Goal: Task Accomplishment & Management: Manage account settings

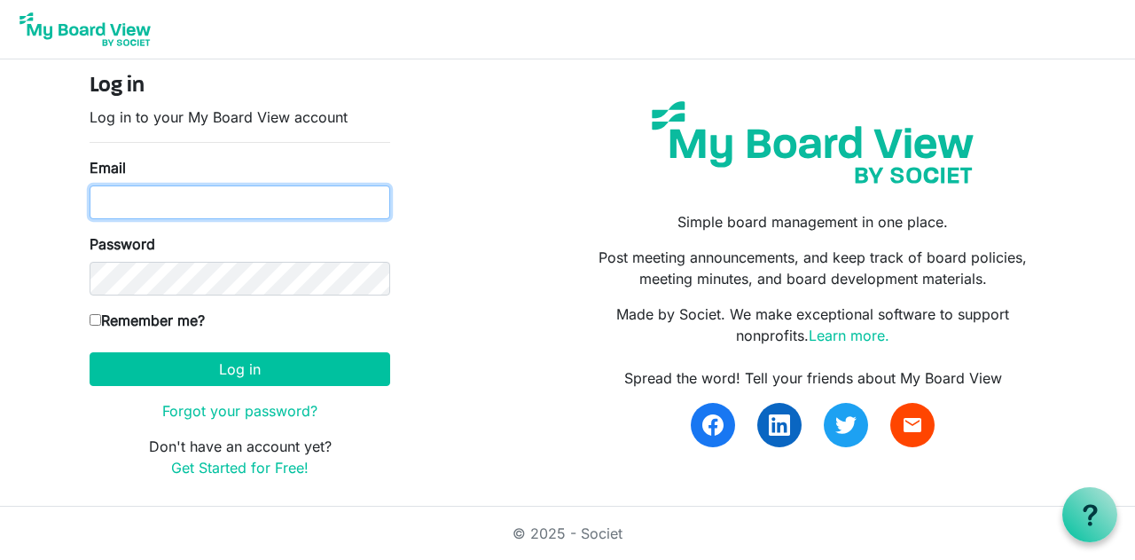
click at [223, 193] on input "Email" at bounding box center [240, 202] width 301 height 34
type input "joehoops406@gmail.com"
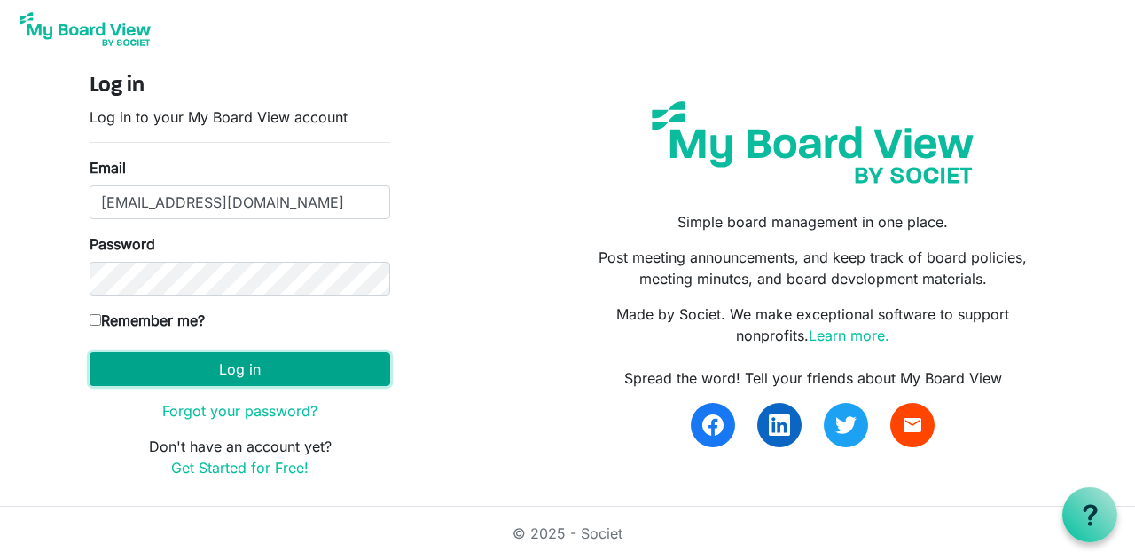
click at [216, 373] on button "Log in" at bounding box center [240, 369] width 301 height 34
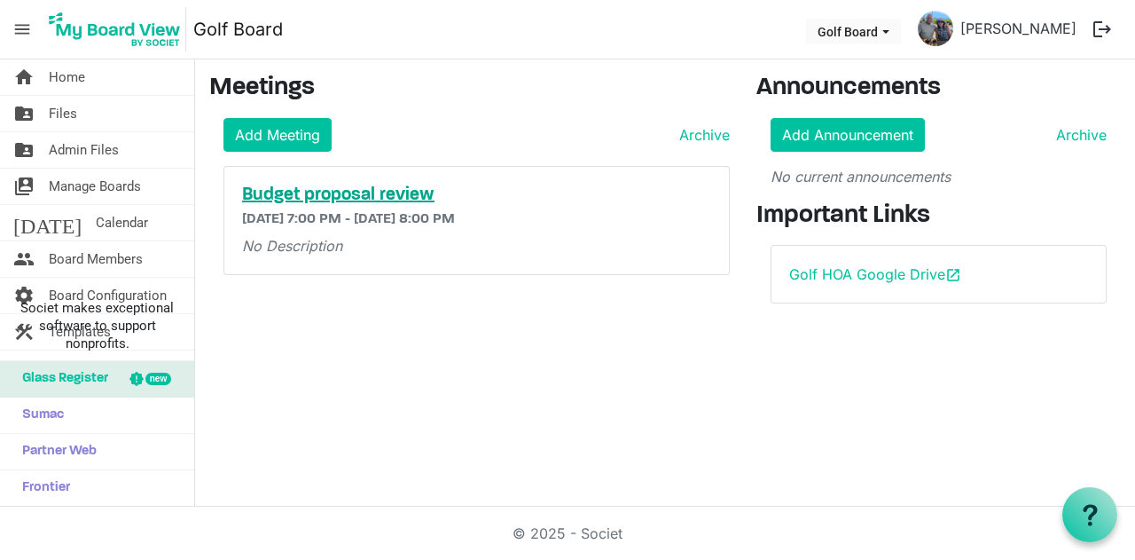
click at [314, 191] on h5 "Budget proposal review" at bounding box center [476, 194] width 469 height 21
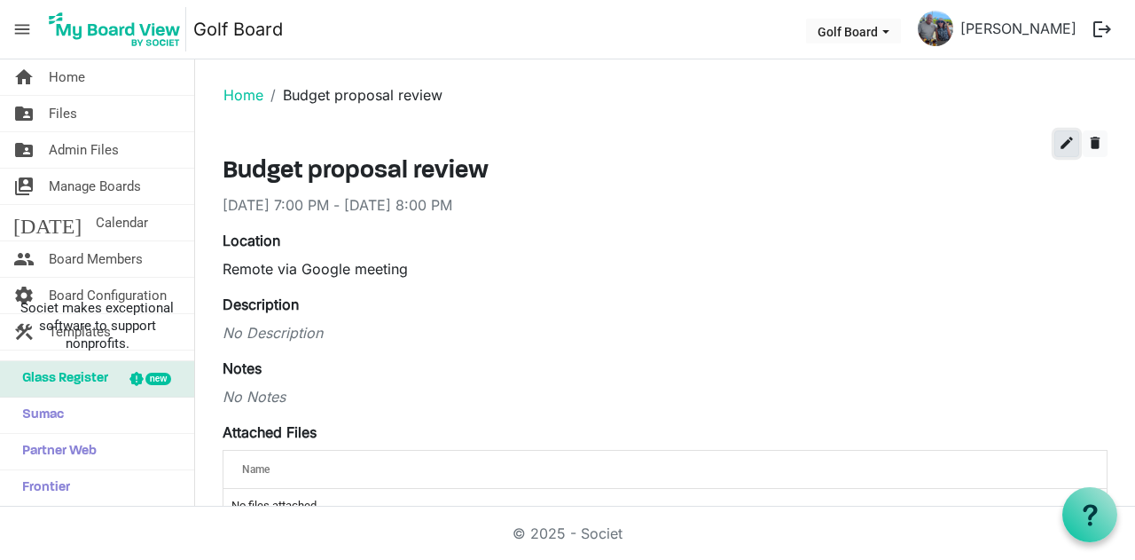
click at [1059, 137] on span "edit" at bounding box center [1067, 143] width 16 height 16
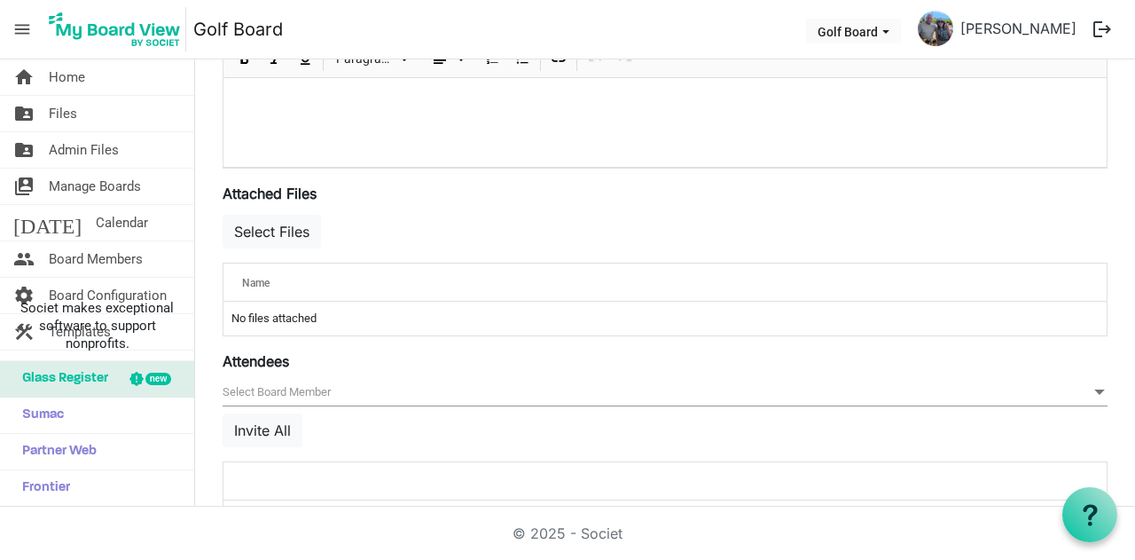
scroll to position [621, 0]
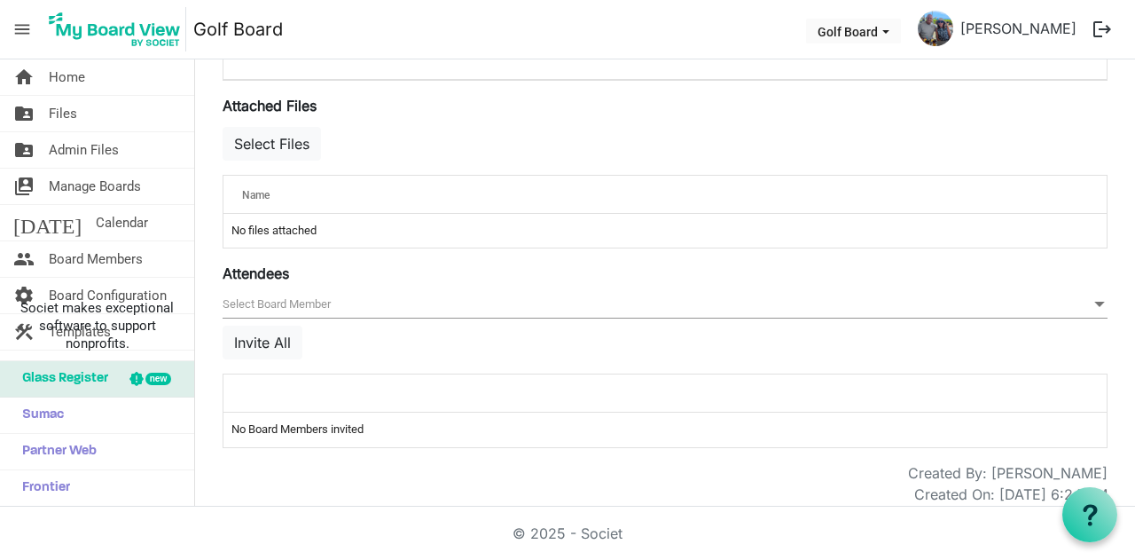
click at [273, 226] on td "No files attached" at bounding box center [664, 231] width 883 height 34
click at [271, 146] on button "Select Files" at bounding box center [272, 144] width 98 height 34
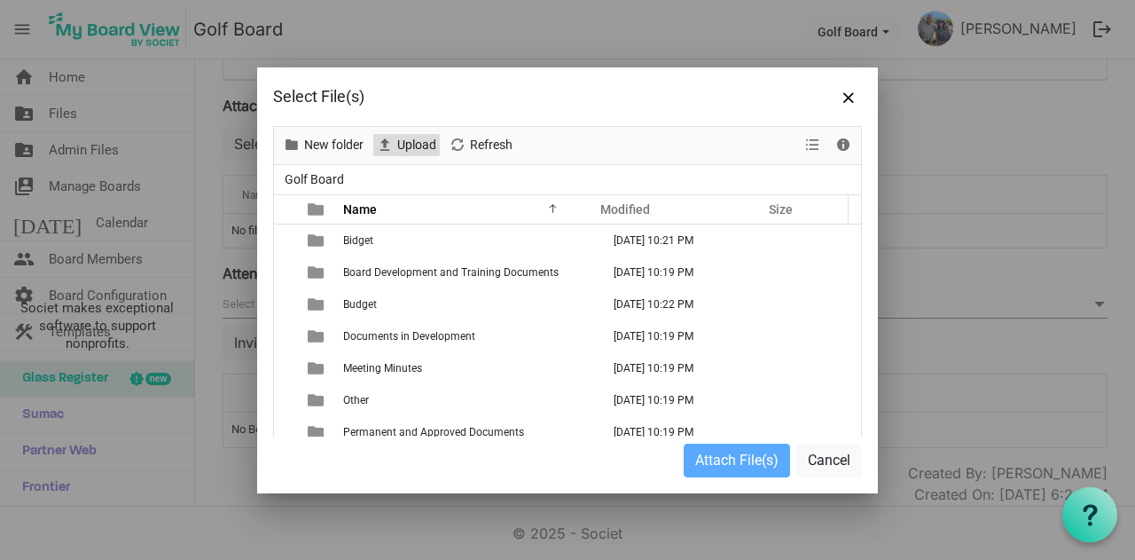
click at [411, 141] on span "Upload" at bounding box center [417, 145] width 43 height 22
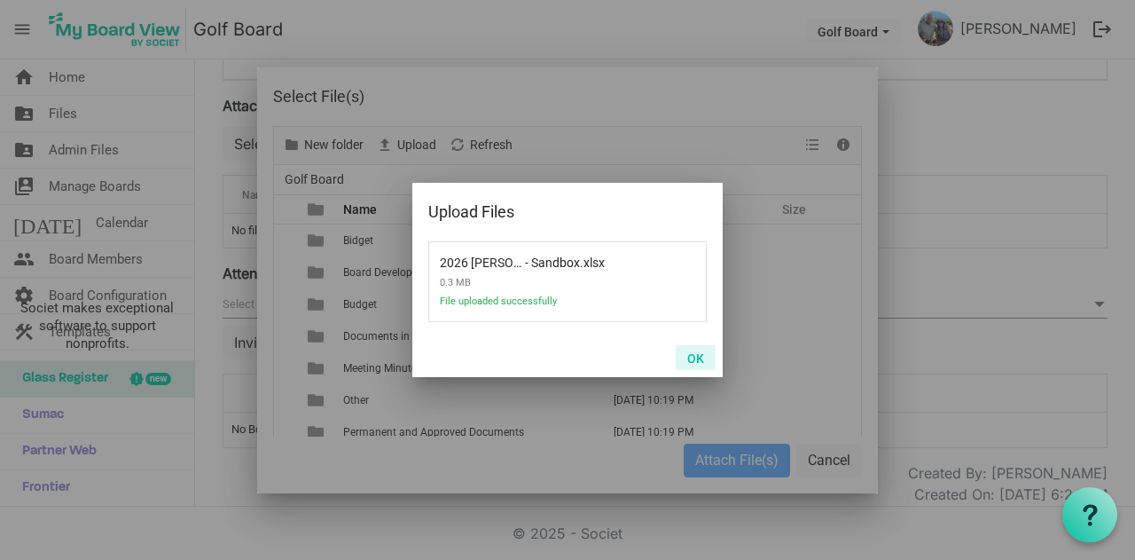
click at [692, 355] on button "OK" at bounding box center [696, 357] width 40 height 25
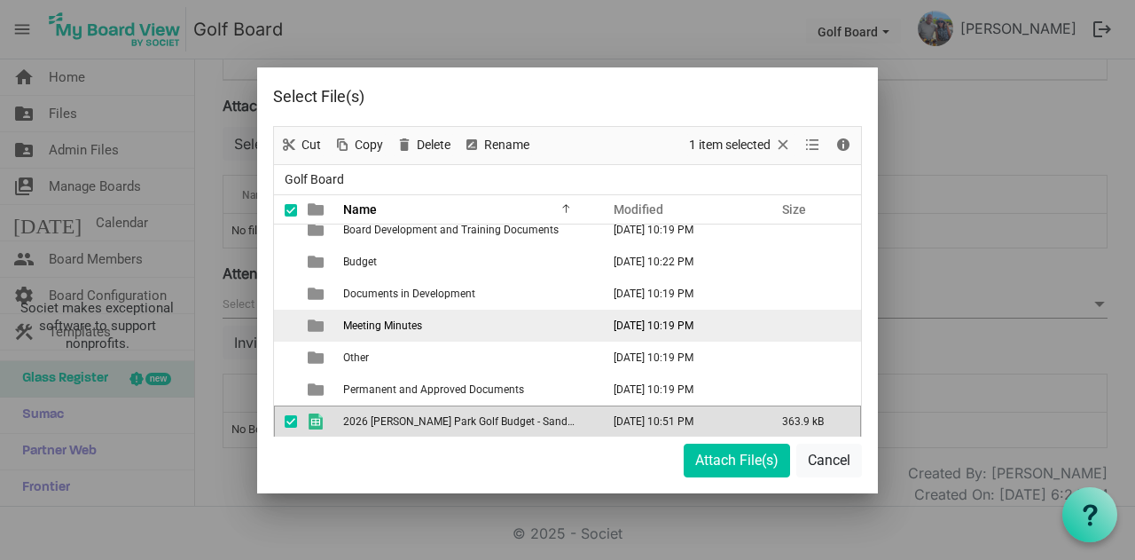
drag, startPoint x: 425, startPoint y: 416, endPoint x: 411, endPoint y: 316, distance: 101.1
click at [411, 316] on tbody "Bidget October 11, 2025 10:21 PM Board Development and Training Documents Octob…" at bounding box center [567, 309] width 587 height 255
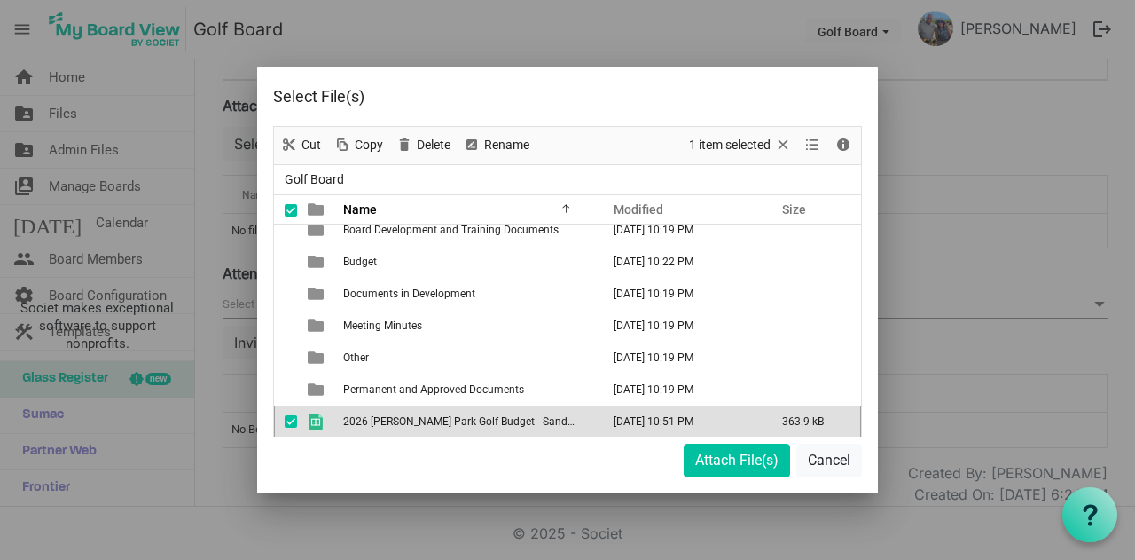
click at [500, 425] on span "2026 [PERSON_NAME] Park Golf Budget - Sandbox.xlsx" at bounding box center [474, 421] width 263 height 12
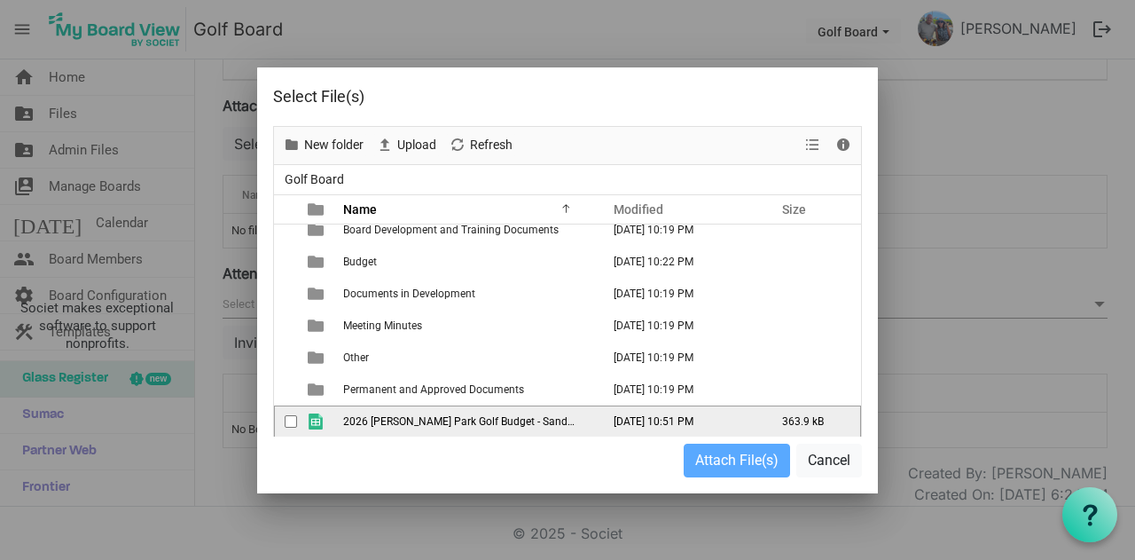
click at [288, 423] on span "checkbox" at bounding box center [291, 421] width 12 height 12
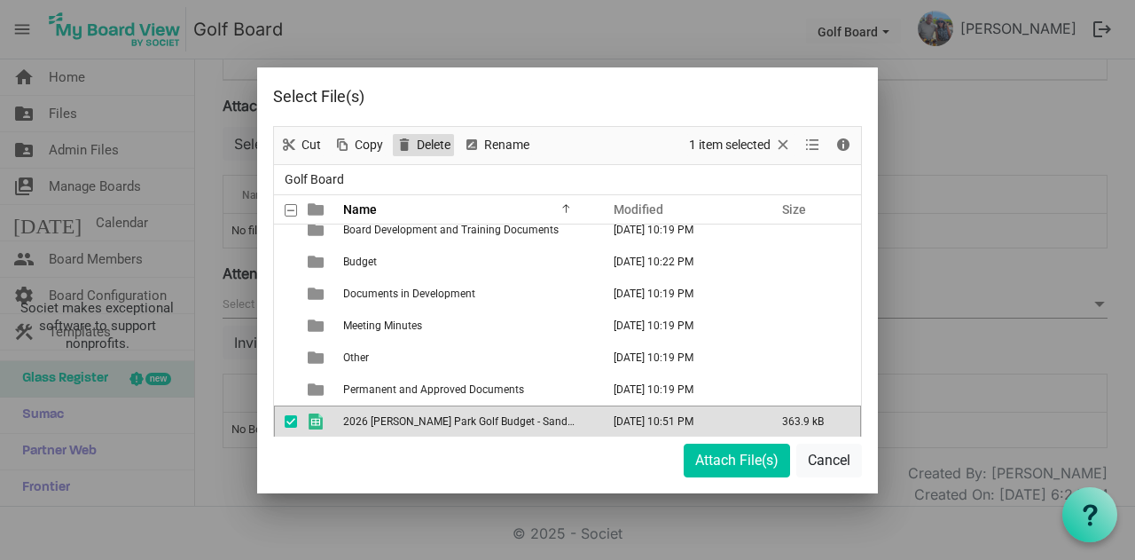
click at [433, 149] on span "Delete" at bounding box center [433, 145] width 37 height 22
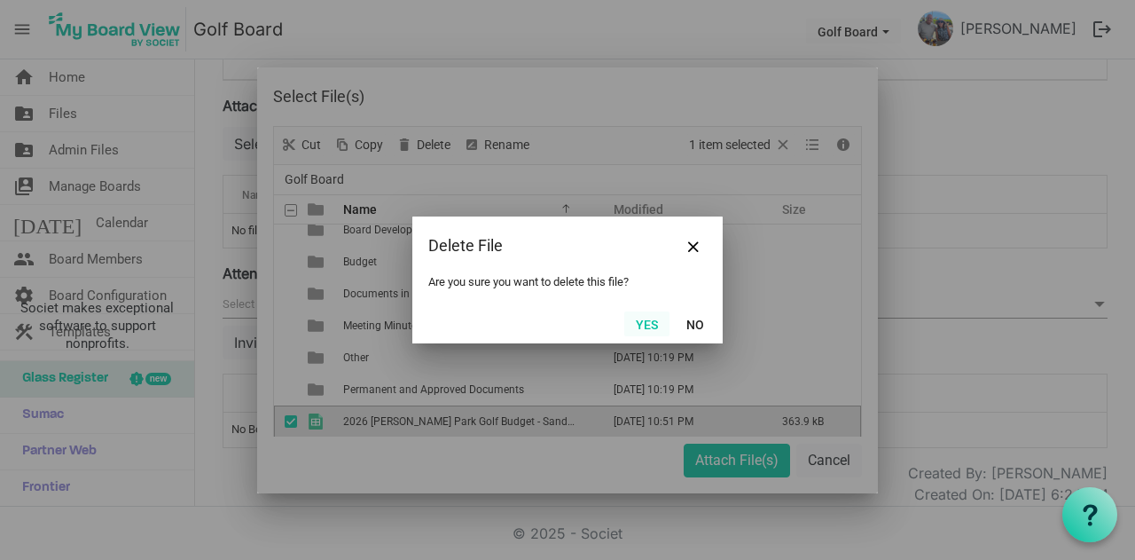
click at [645, 329] on button "Yes" at bounding box center [646, 323] width 45 height 25
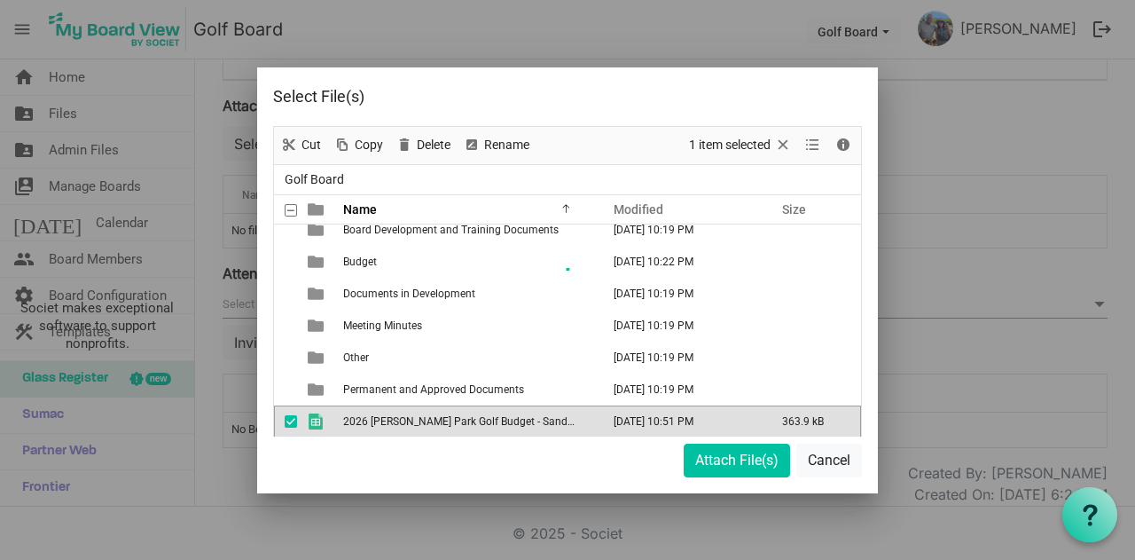
scroll to position [11, 0]
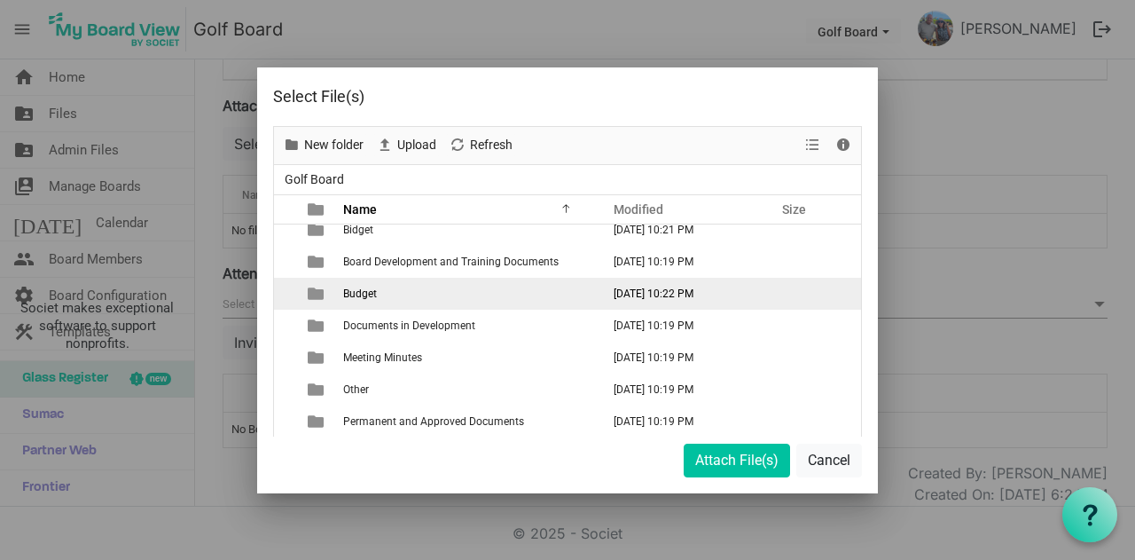
click at [379, 286] on td "Budget" at bounding box center [466, 294] width 257 height 32
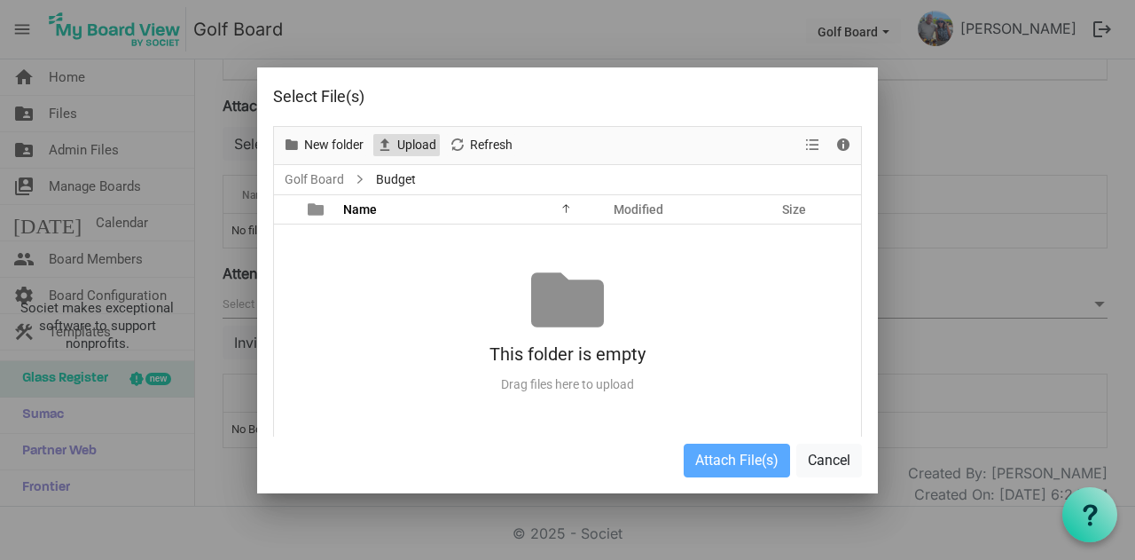
click at [418, 147] on span "Upload" at bounding box center [417, 145] width 43 height 22
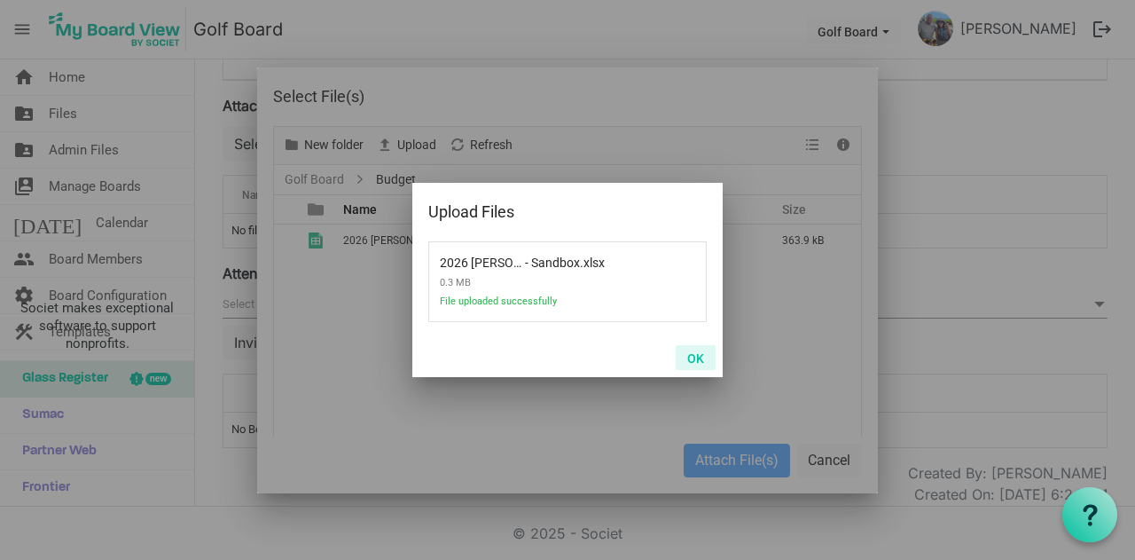
click at [688, 357] on button "OK" at bounding box center [696, 357] width 40 height 25
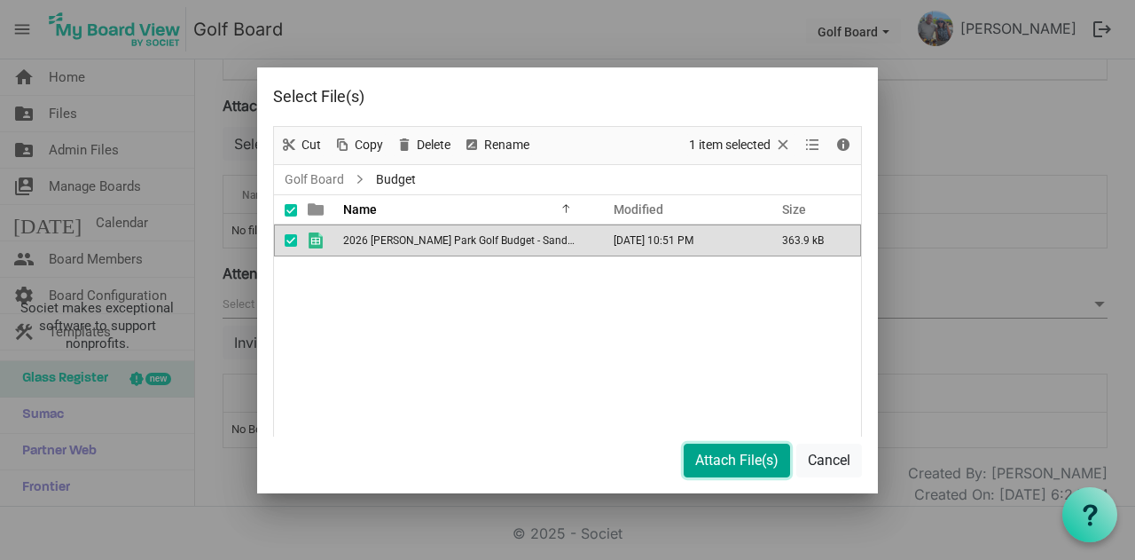
click at [759, 466] on button "Attach File(s)" at bounding box center [737, 460] width 106 height 34
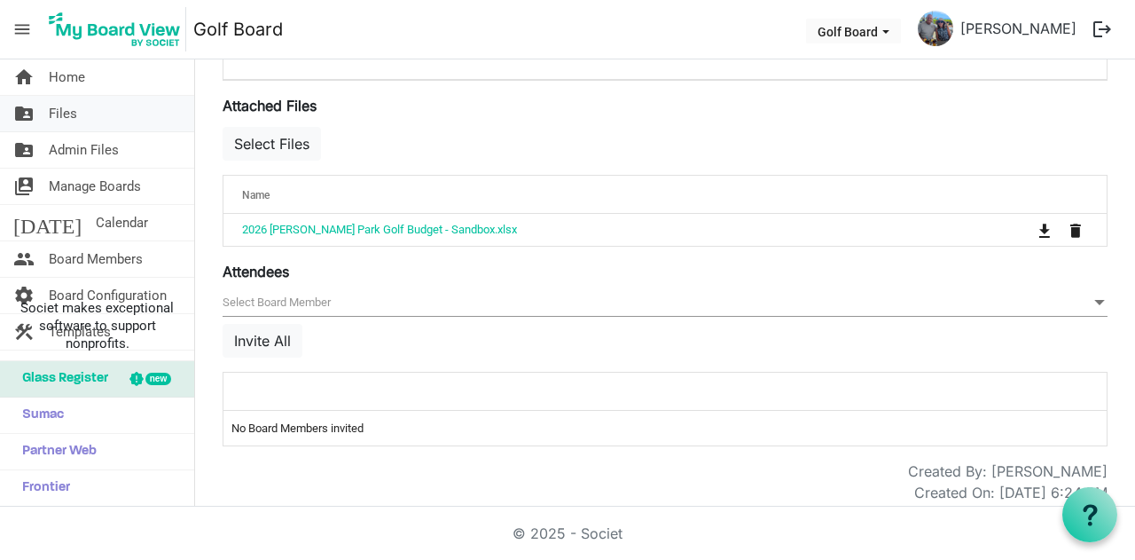
click at [94, 109] on link "folder_shared Files" at bounding box center [97, 113] width 194 height 35
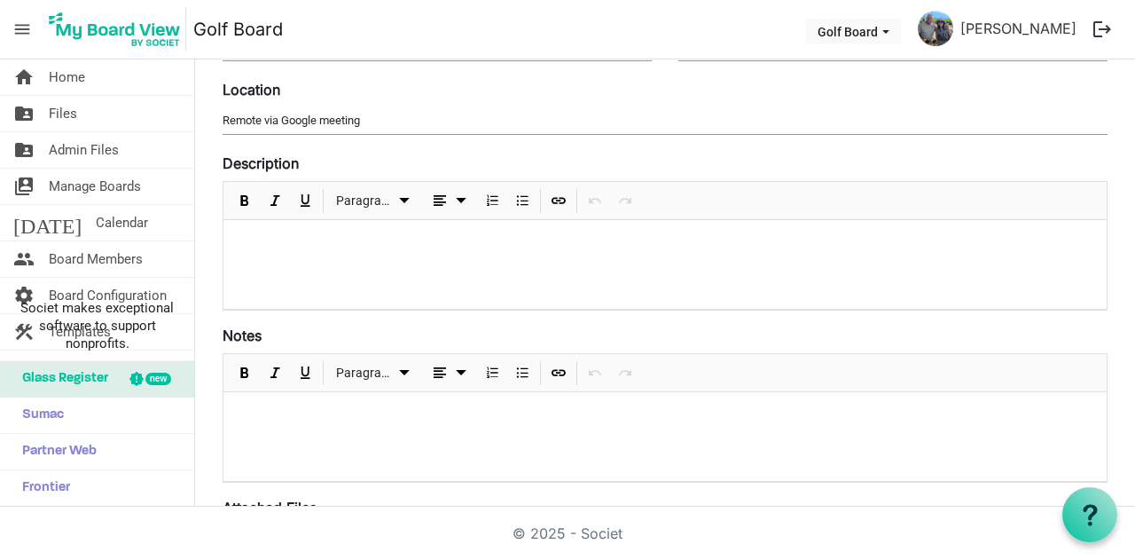
scroll to position [266, 0]
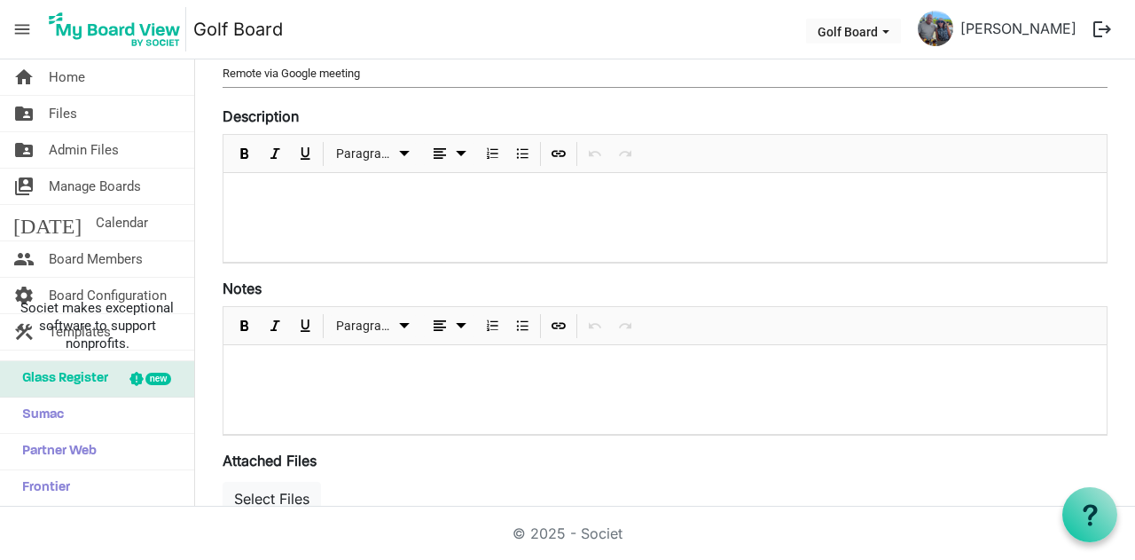
click at [270, 195] on p at bounding box center [665, 196] width 855 height 19
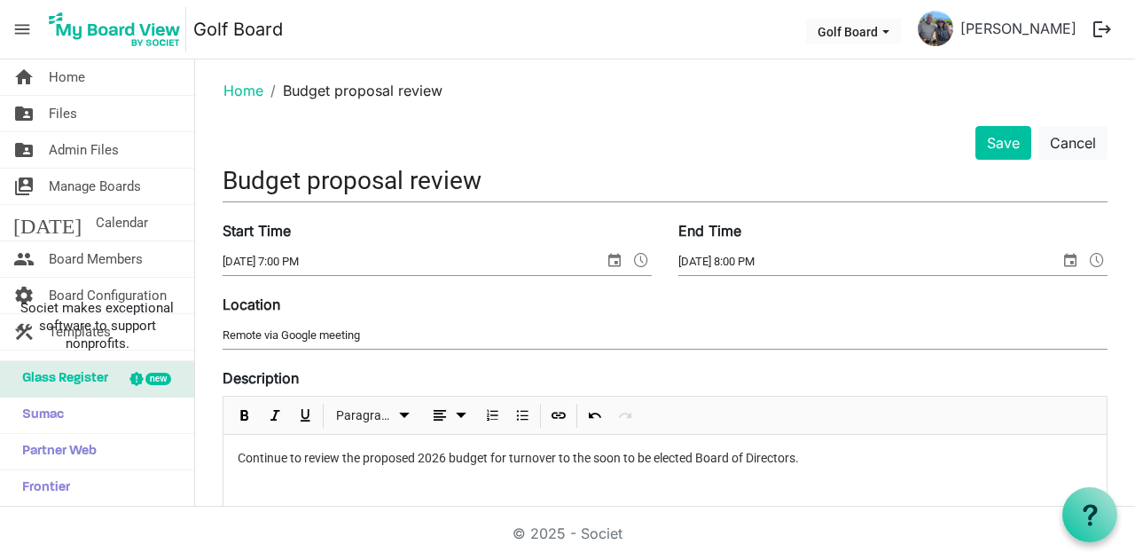
scroll to position [0, 0]
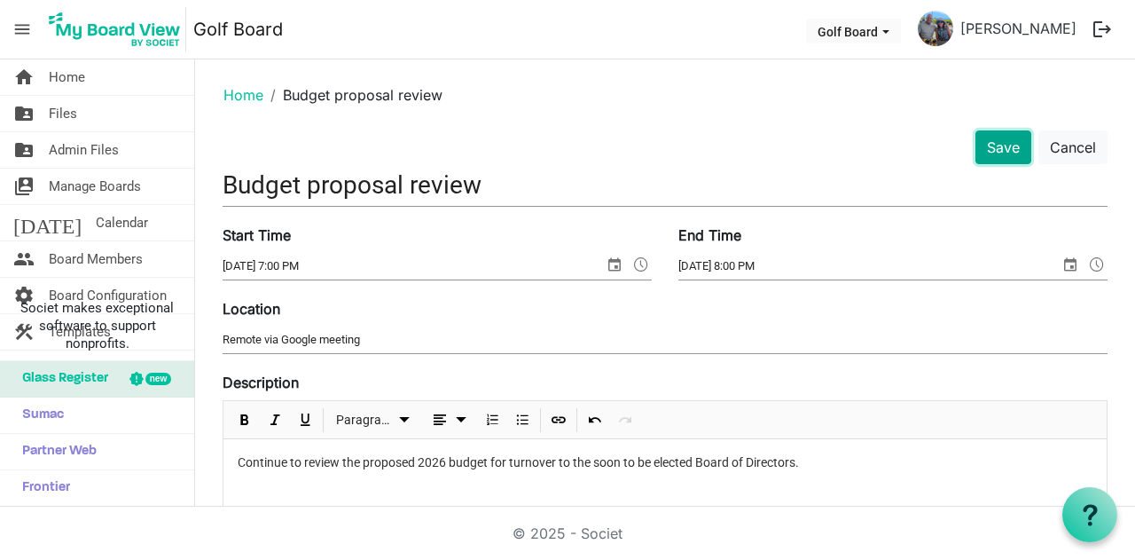
click at [976, 145] on button "Save" at bounding box center [1004, 147] width 56 height 34
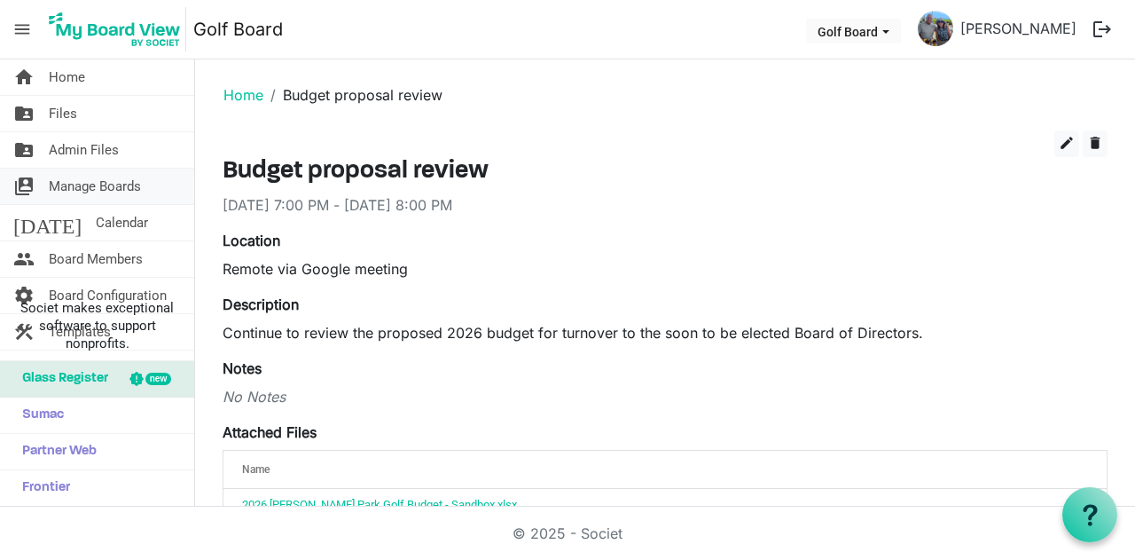
click at [92, 180] on span "Manage Boards" at bounding box center [95, 185] width 92 height 35
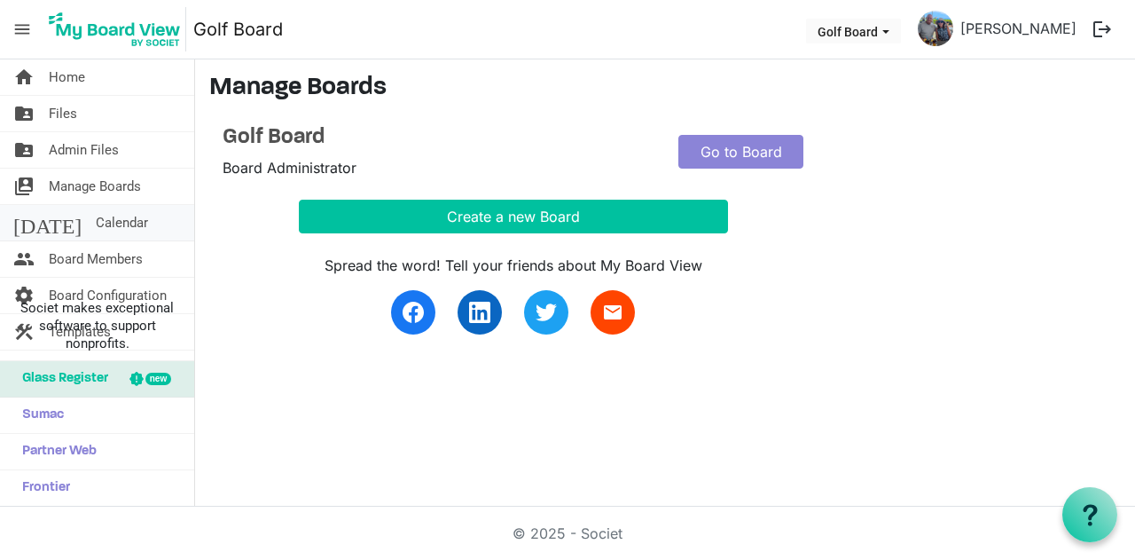
click at [96, 219] on span "Calendar" at bounding box center [122, 222] width 52 height 35
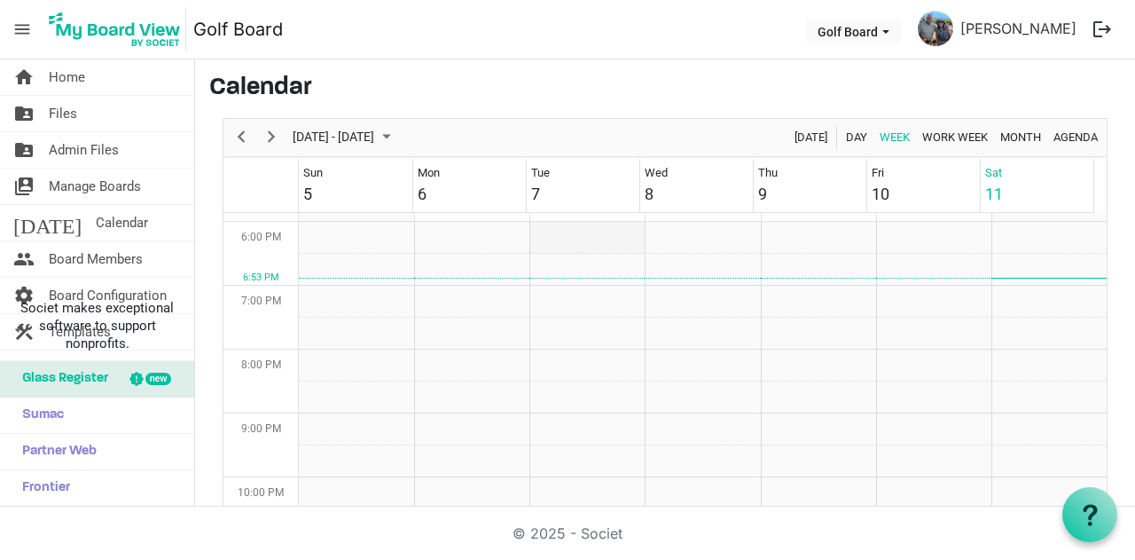
scroll to position [1052, 0]
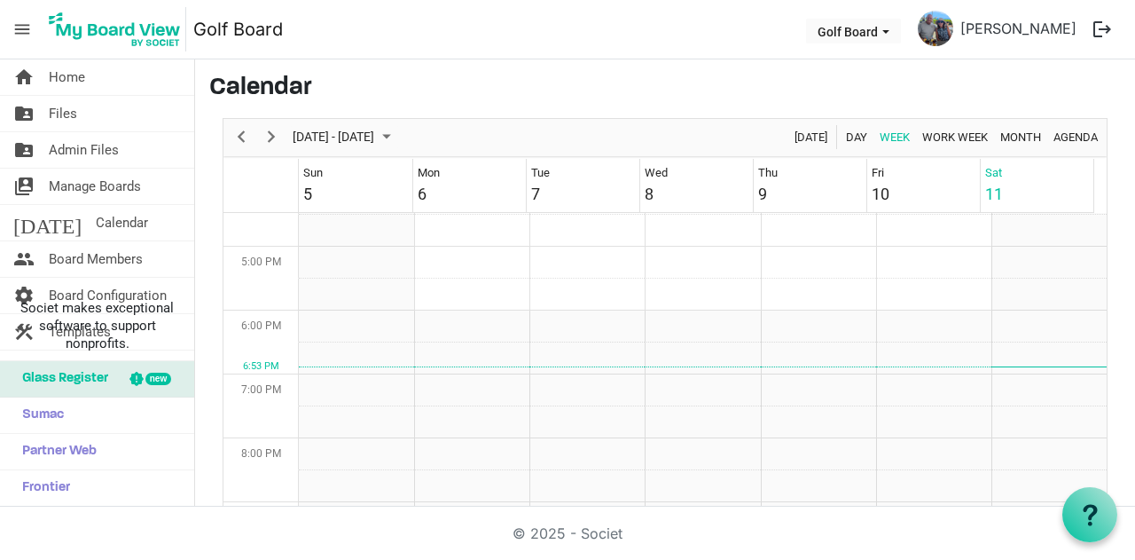
click at [571, 179] on td "Tue 7" at bounding box center [583, 185] width 114 height 53
click at [560, 180] on td "Tue 7" at bounding box center [583, 185] width 114 height 53
click at [85, 81] on link "home Home" at bounding box center [97, 76] width 194 height 35
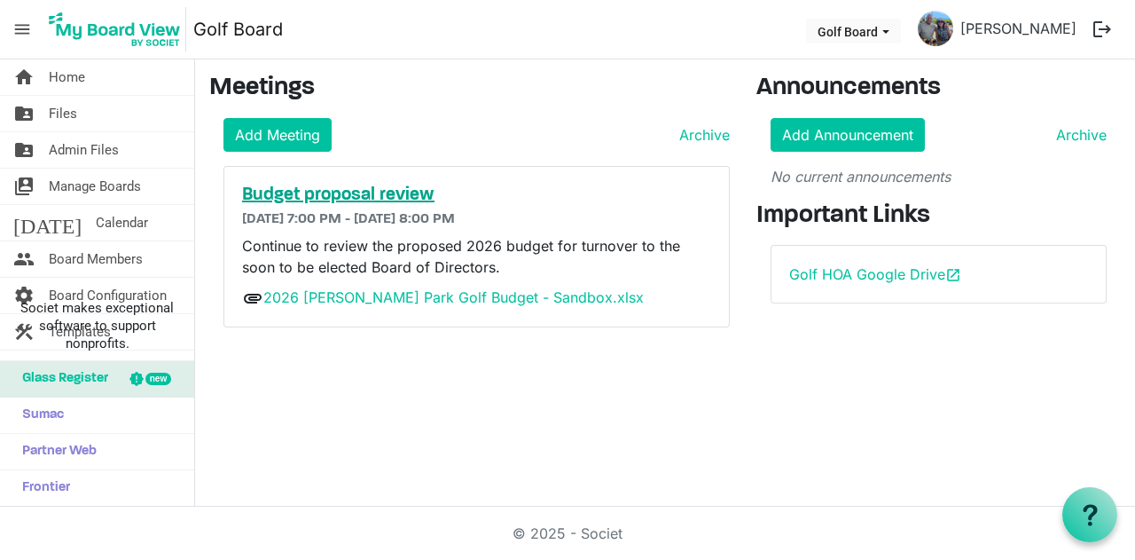
click at [367, 188] on h5 "Budget proposal review" at bounding box center [476, 194] width 469 height 21
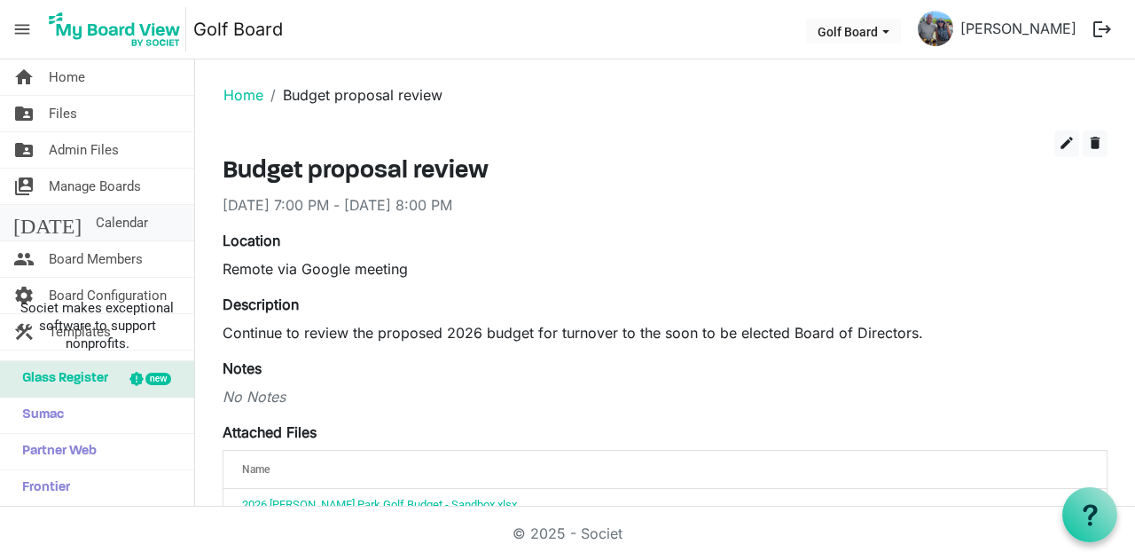
click at [96, 216] on span "Calendar" at bounding box center [122, 222] width 52 height 35
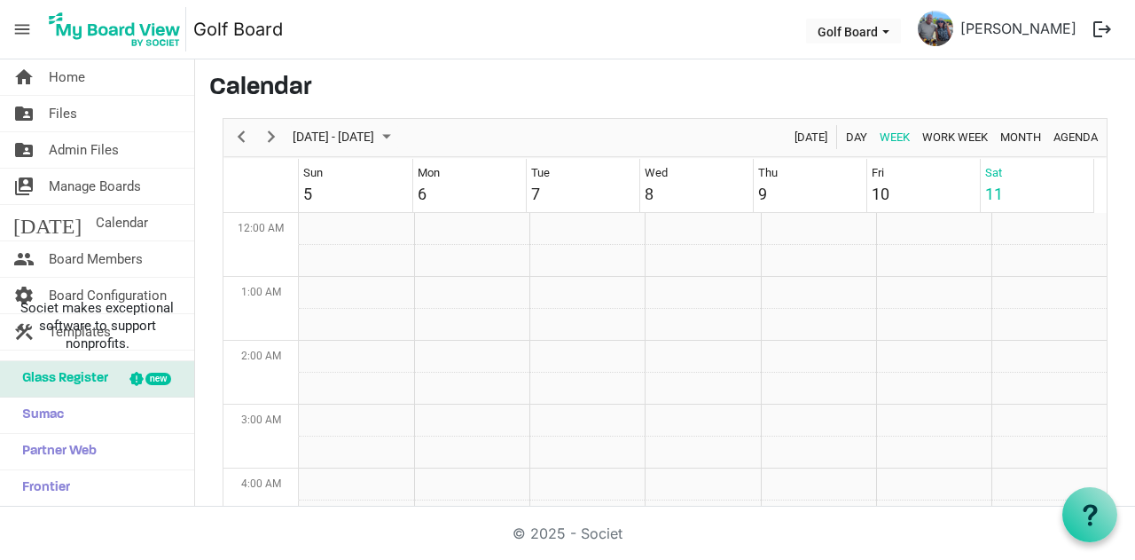
scroll to position [575, 0]
click at [273, 139] on span "Next" at bounding box center [271, 137] width 21 height 22
click at [583, 245] on td "Week of October 18, 2025" at bounding box center [586, 238] width 115 height 32
click at [66, 81] on span "Home" at bounding box center [67, 76] width 36 height 35
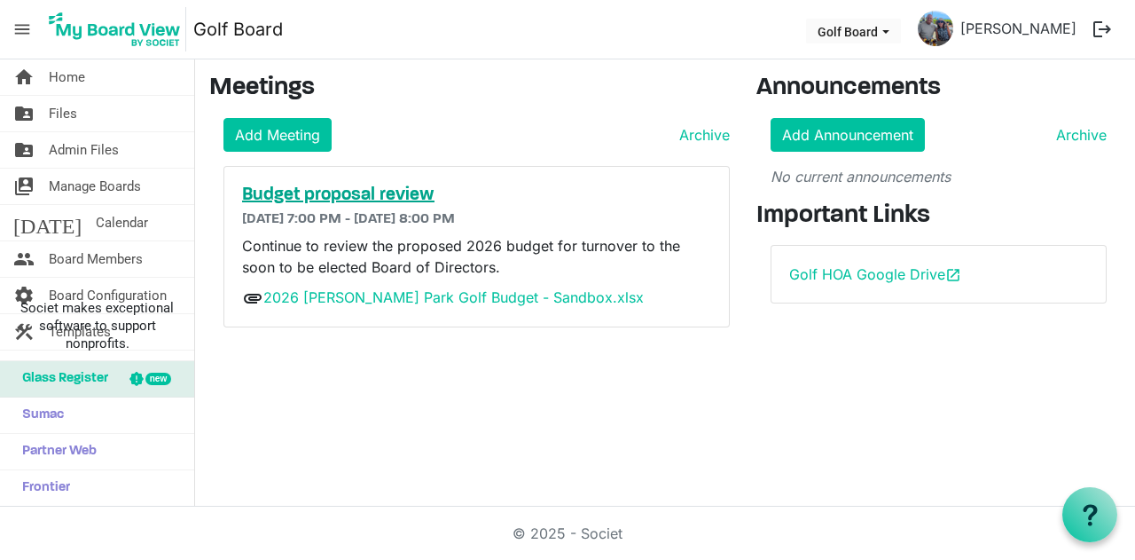
click at [352, 189] on h5 "Budget proposal review" at bounding box center [476, 194] width 469 height 21
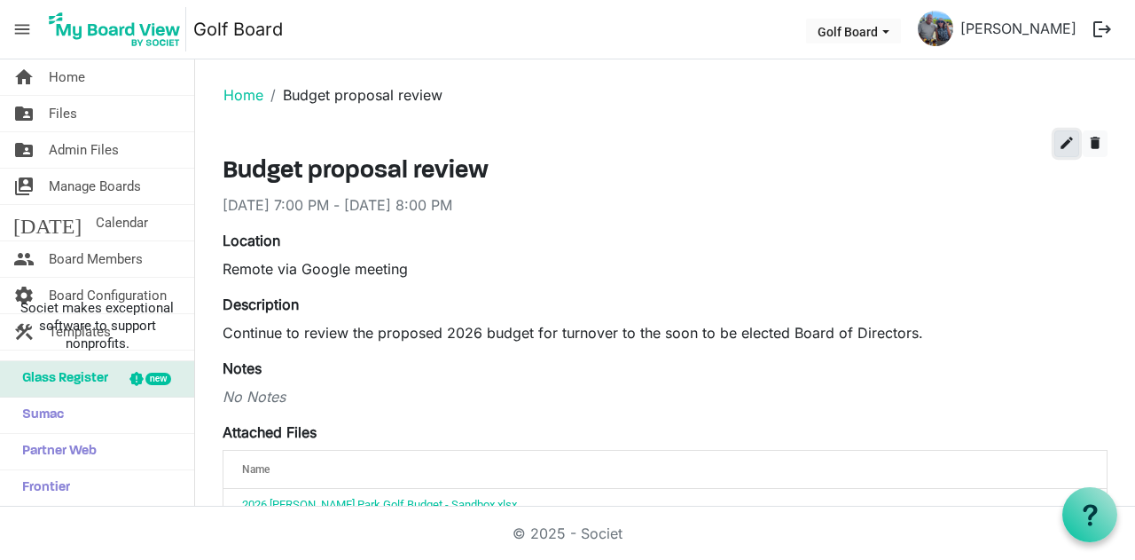
click at [1059, 142] on span "edit" at bounding box center [1067, 143] width 16 height 16
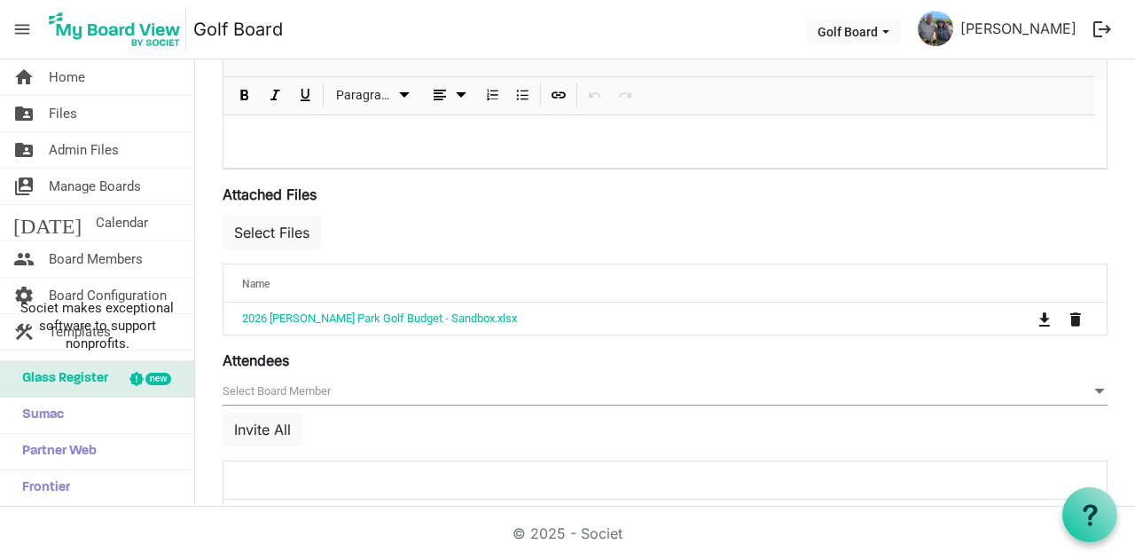
scroll to position [623, 0]
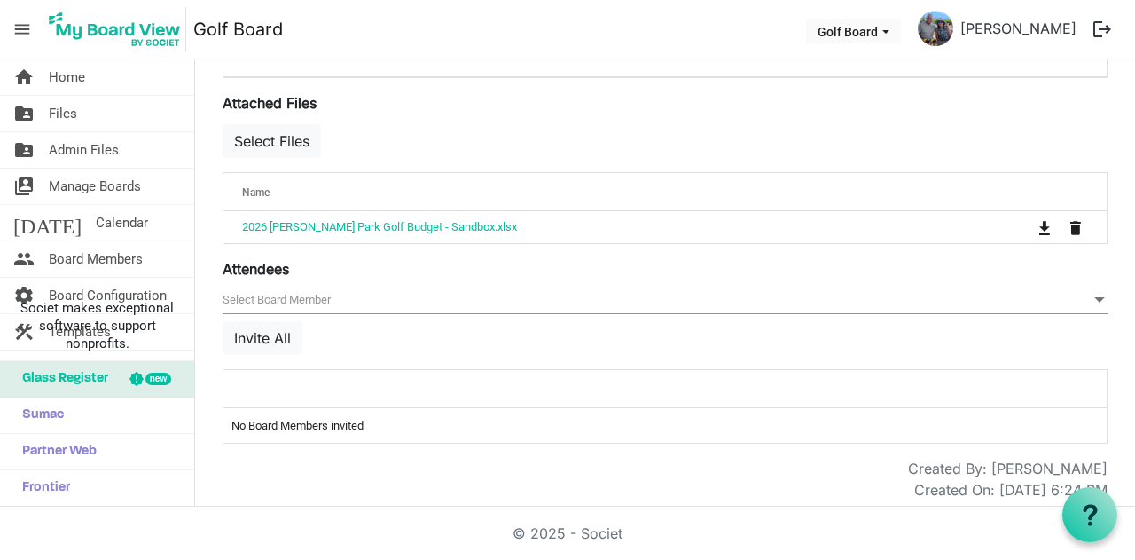
click at [287, 384] on div at bounding box center [610, 389] width 748 height 26
click at [279, 327] on button "Invite All" at bounding box center [263, 338] width 80 height 34
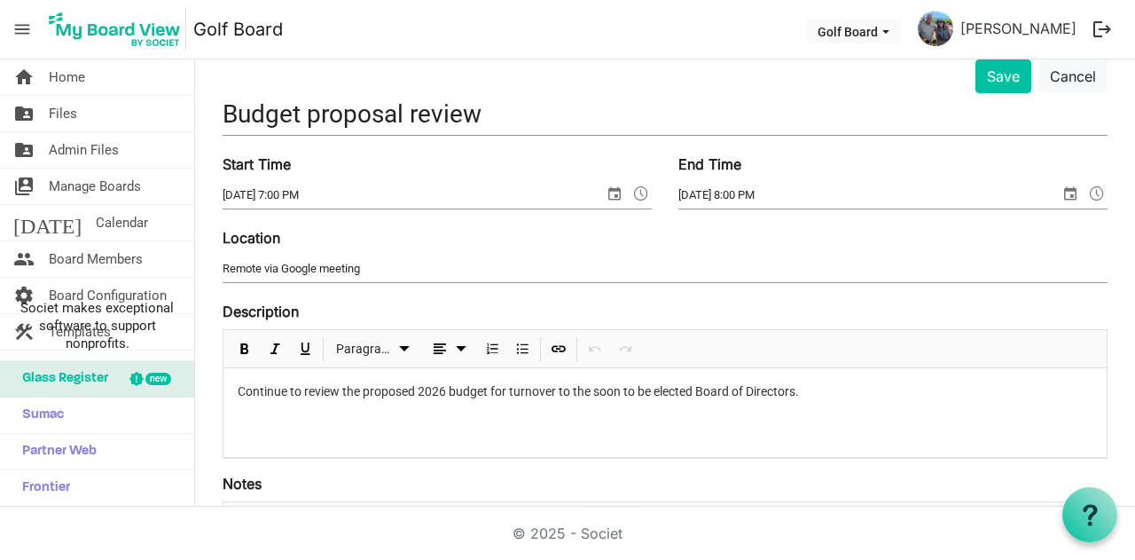
scroll to position [0, 0]
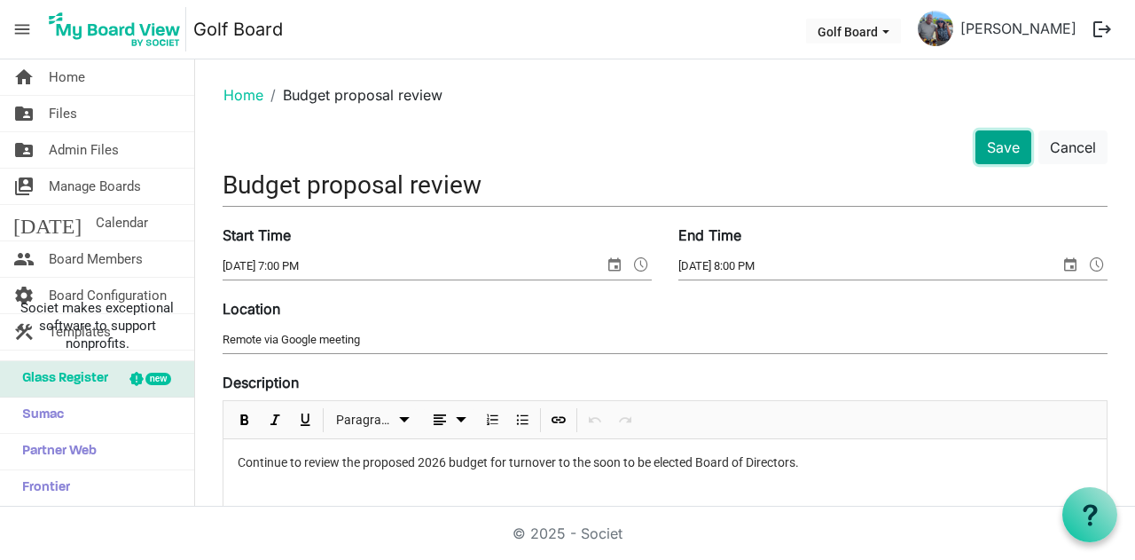
click at [977, 136] on button "Save" at bounding box center [1004, 147] width 56 height 34
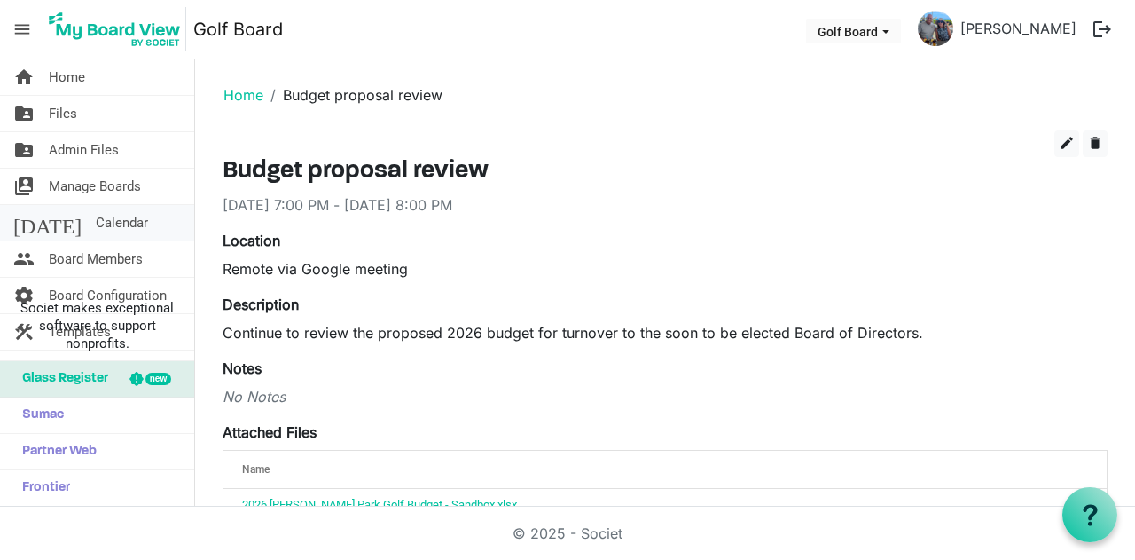
click at [96, 218] on span "Calendar" at bounding box center [122, 222] width 52 height 35
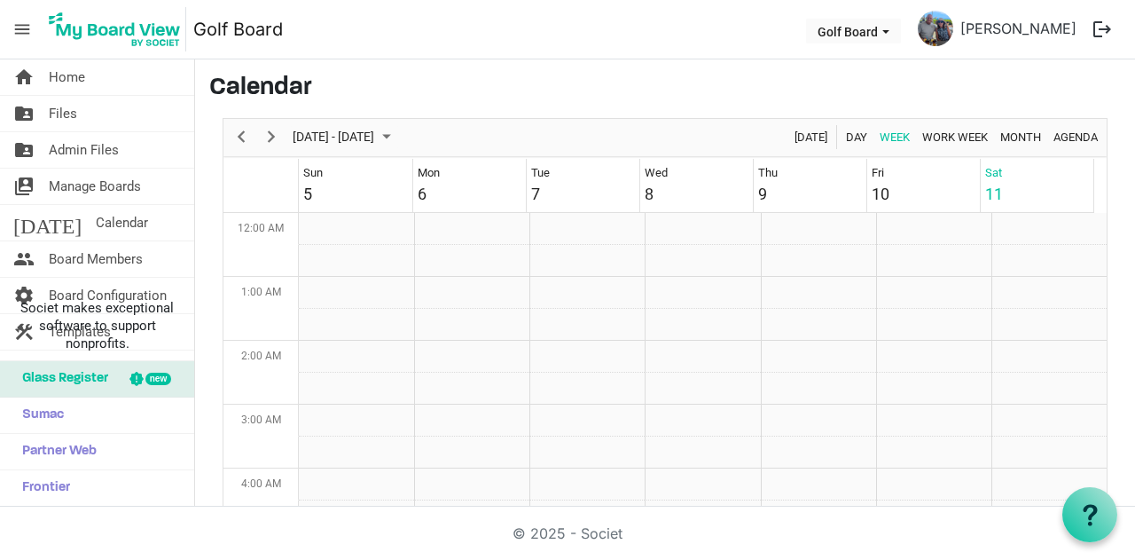
scroll to position [575, 0]
click at [273, 139] on span "Next" at bounding box center [271, 137] width 21 height 22
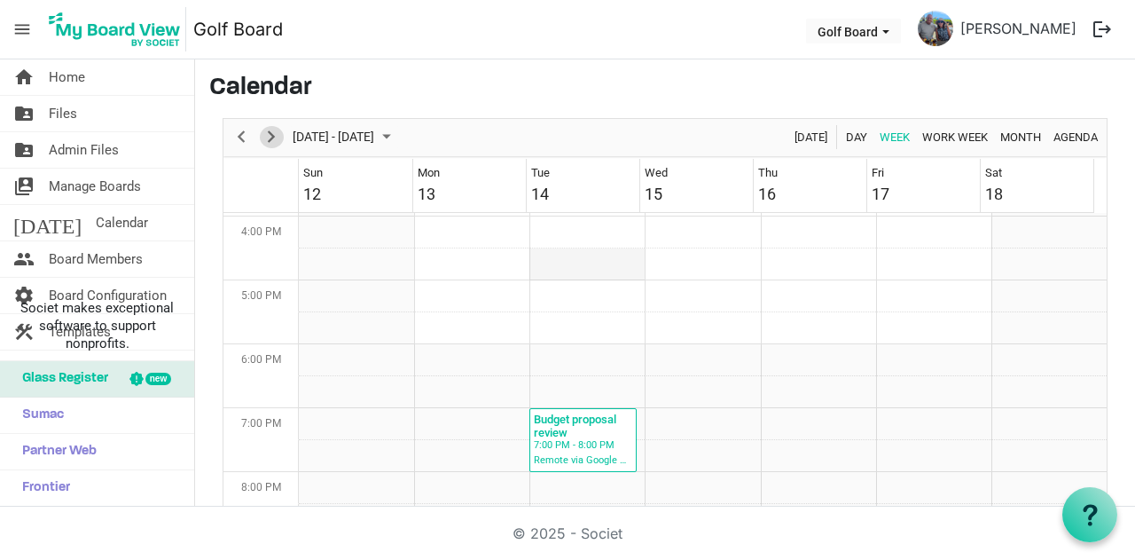
scroll to position [1107, 0]
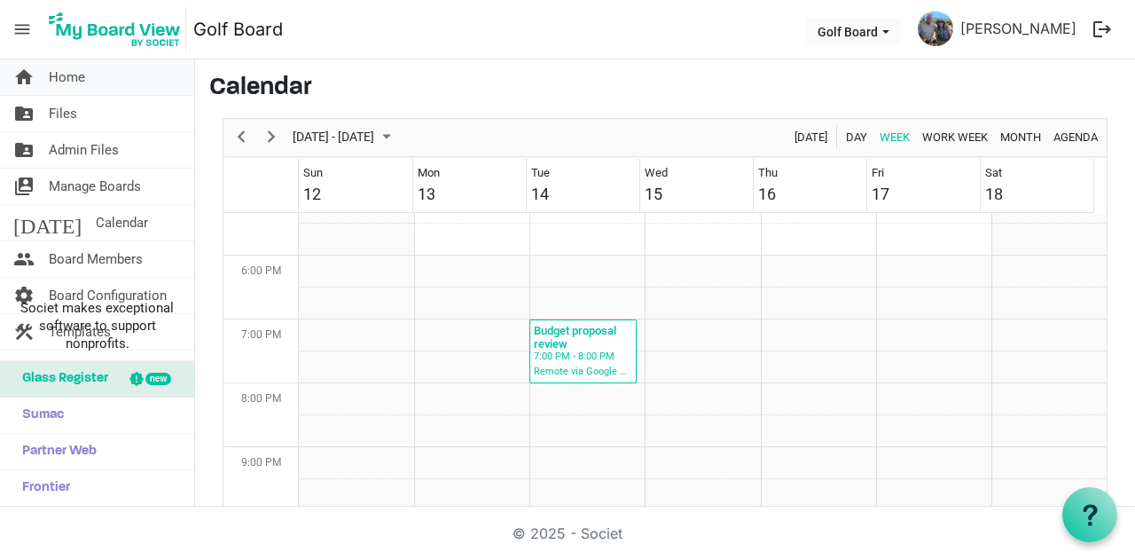
click at [53, 74] on span "Home" at bounding box center [67, 76] width 36 height 35
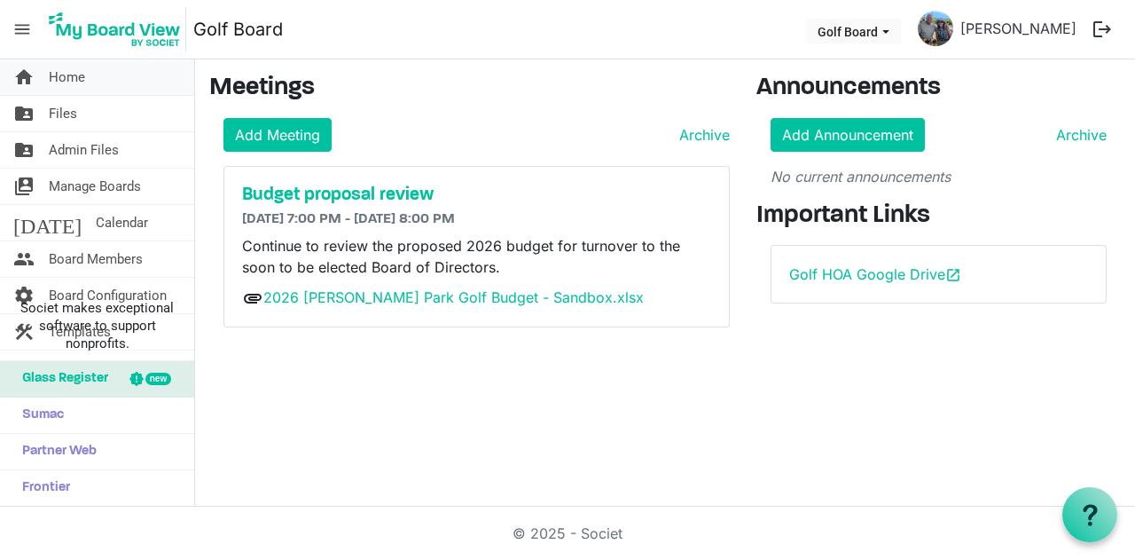
click at [74, 74] on span "Home" at bounding box center [67, 76] width 36 height 35
